Goal: Task Accomplishment & Management: Use online tool/utility

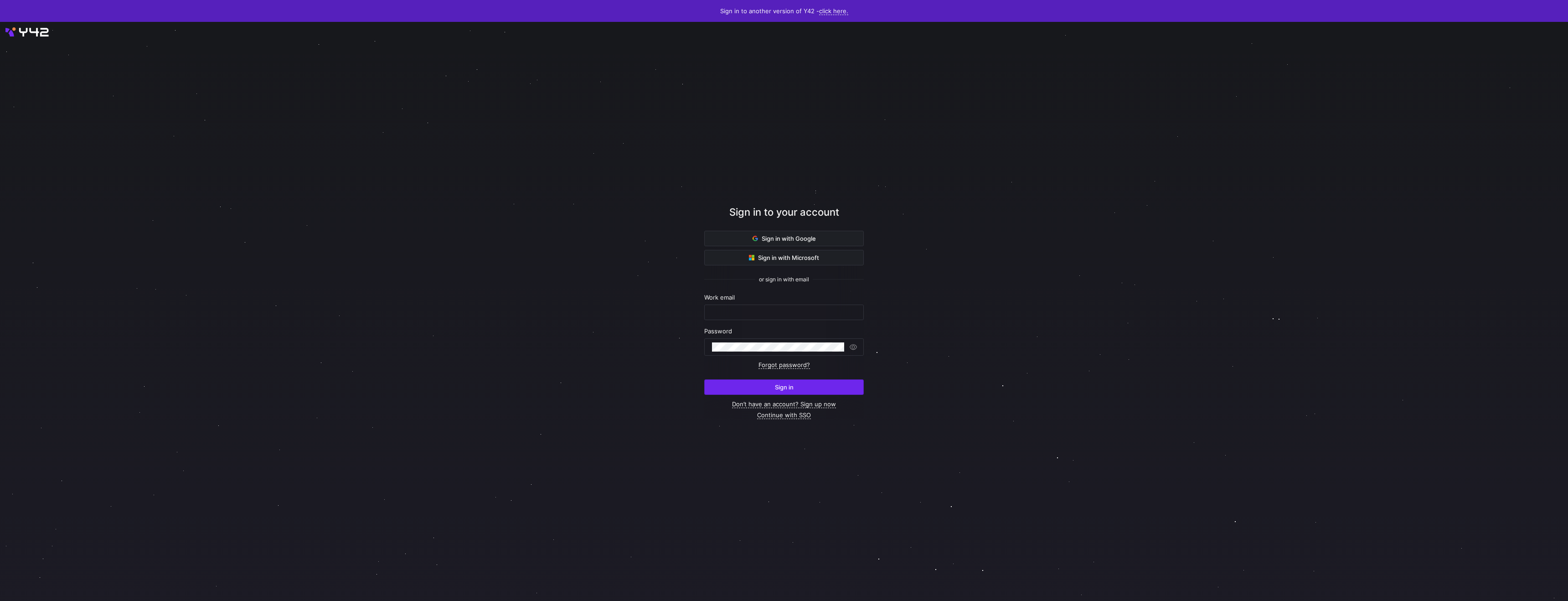
type input "[PERSON_NAME][EMAIL_ADDRESS][DOMAIN_NAME]"
click at [751, 394] on span "submit" at bounding box center [784, 387] width 159 height 15
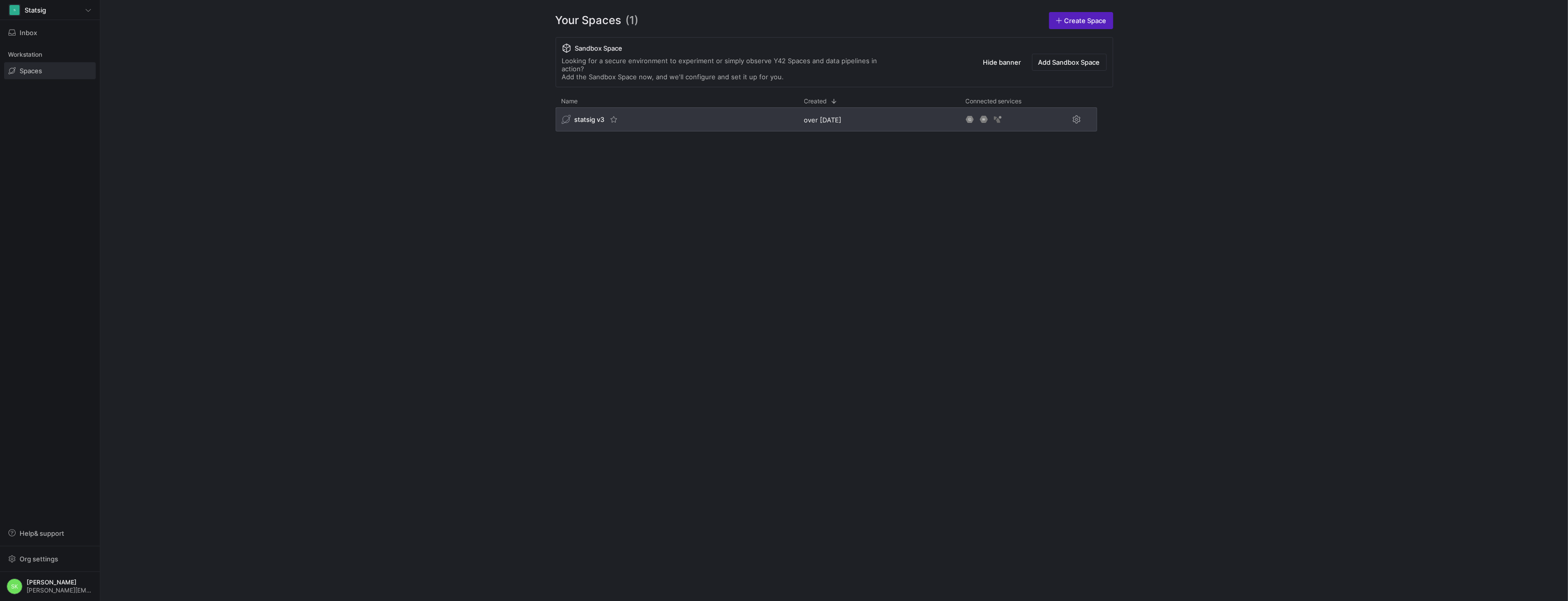
click at [605, 123] on span "statsig v3" at bounding box center [589, 119] width 30 height 8
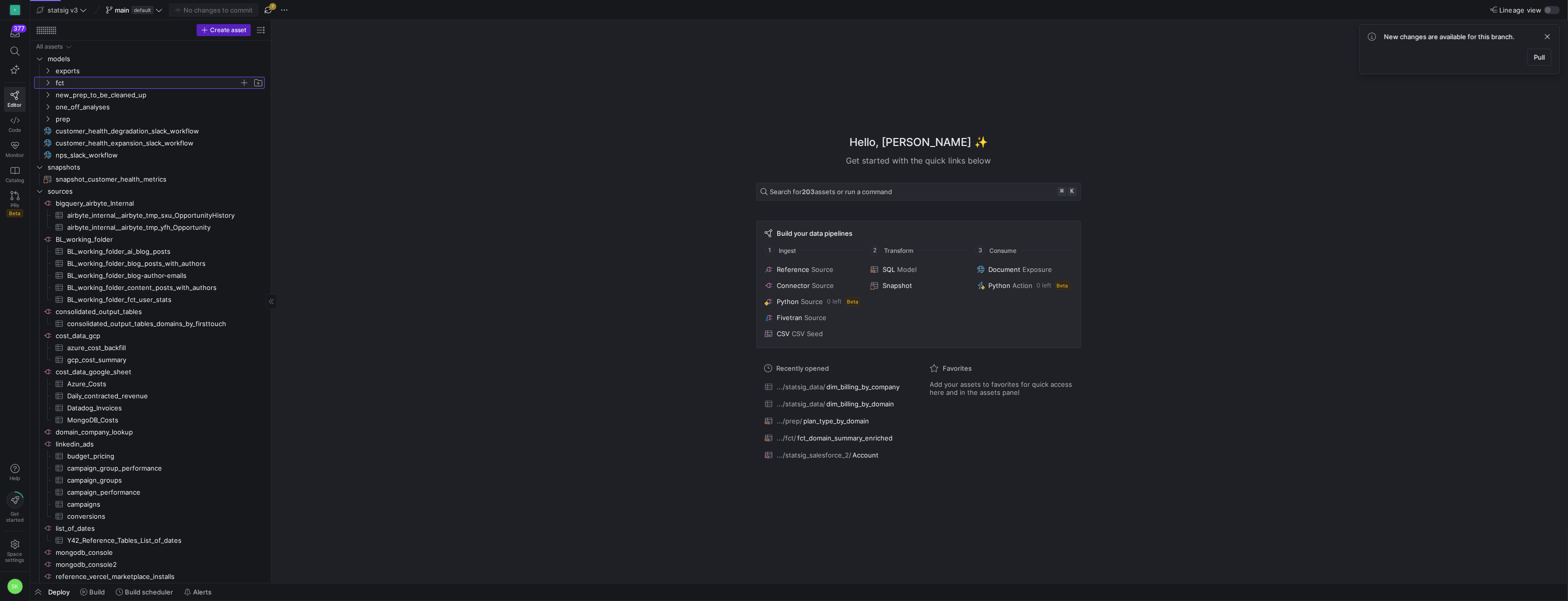
click at [48, 85] on icon "Press SPACE to select this row." at bounding box center [48, 82] width 7 height 6
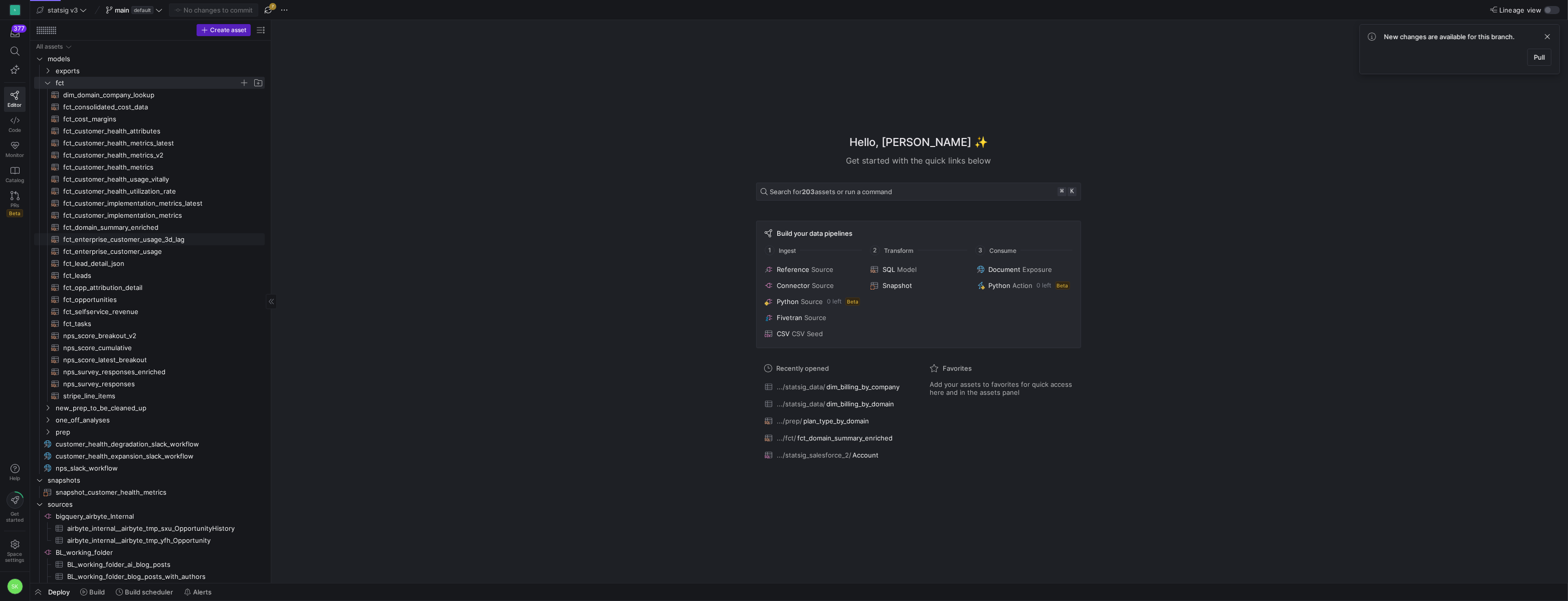
click at [102, 245] on span "fct_enterprise_customer_usage_3d_lag​​​​​​​​​​" at bounding box center [158, 240] width 190 height 11
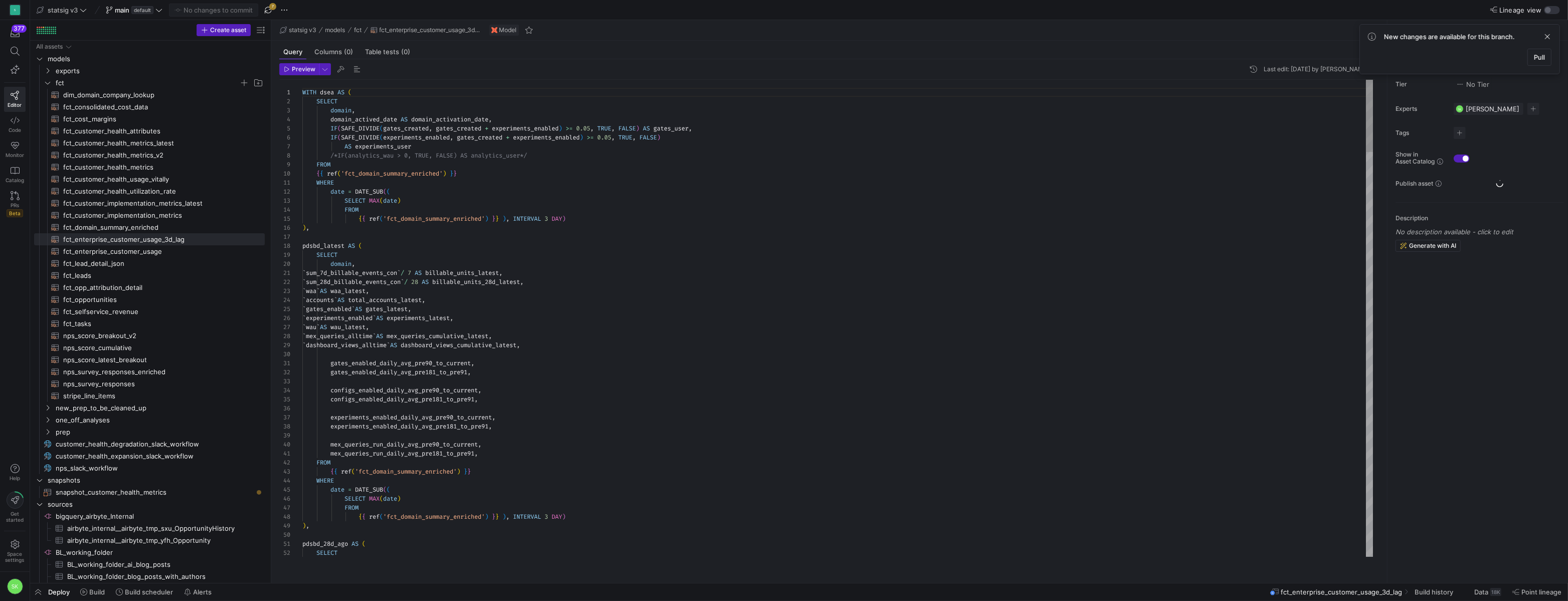
scroll to position [63, 61]
click at [432, 175] on div at bounding box center [784, 300] width 1568 height 601
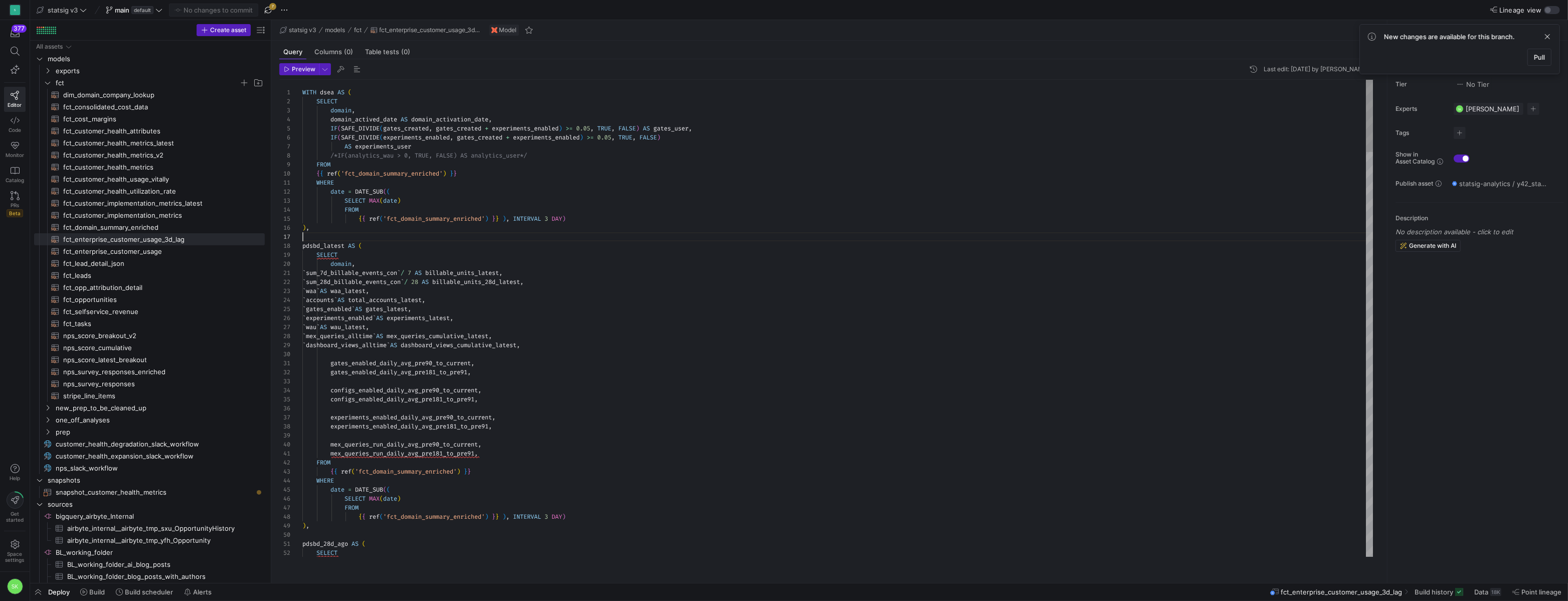
click at [488, 196] on div at bounding box center [784, 300] width 1568 height 601
drag, startPoint x: 590, startPoint y: 227, endPoint x: 563, endPoint y: 190, distance: 45.8
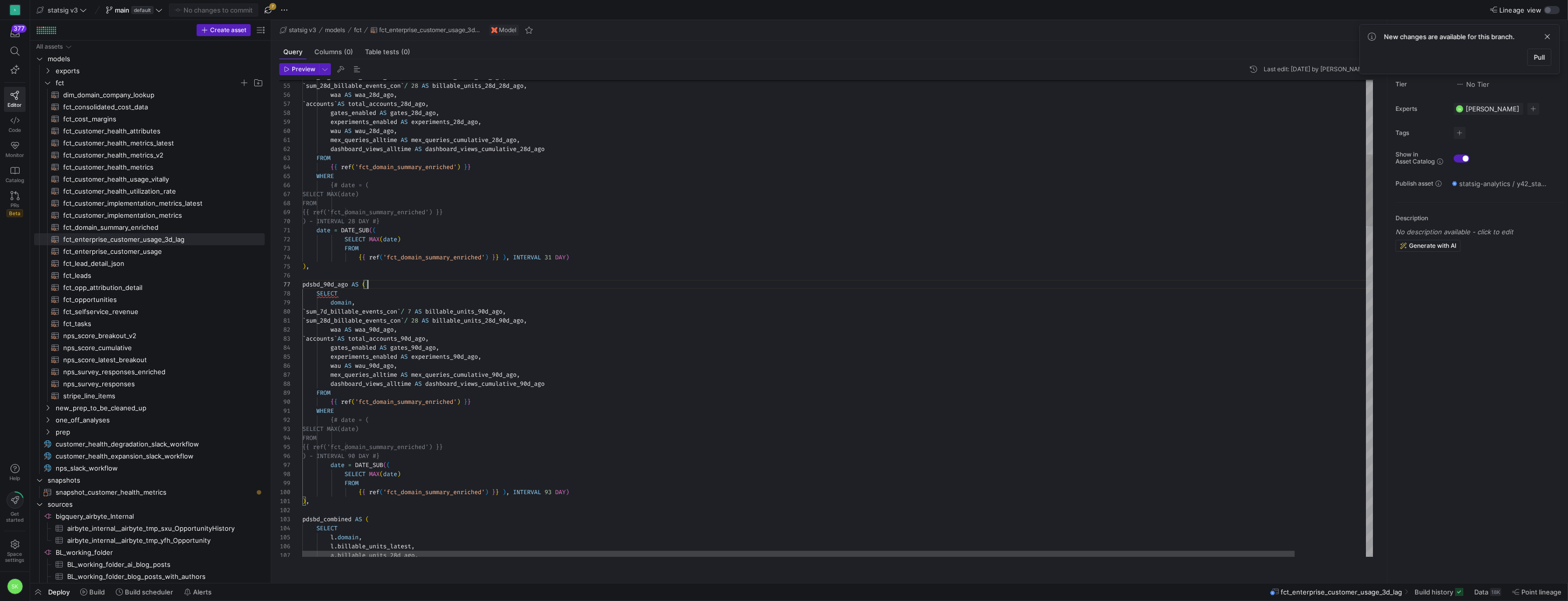
scroll to position [54, 65]
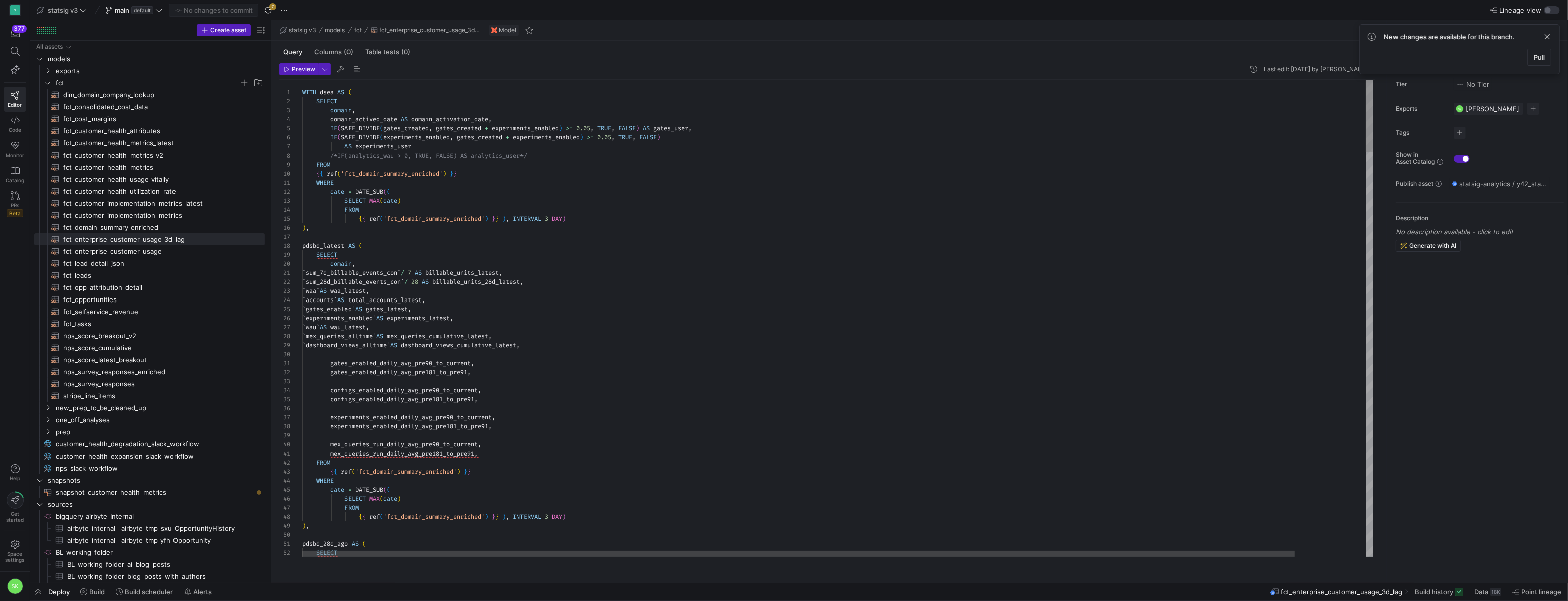
type textarea "WHERE date = DATE_SUB(( SELECT MAX(date) FROM {{ ref('fct_domain_summary_enrich…"
